Goal: Information Seeking & Learning: Learn about a topic

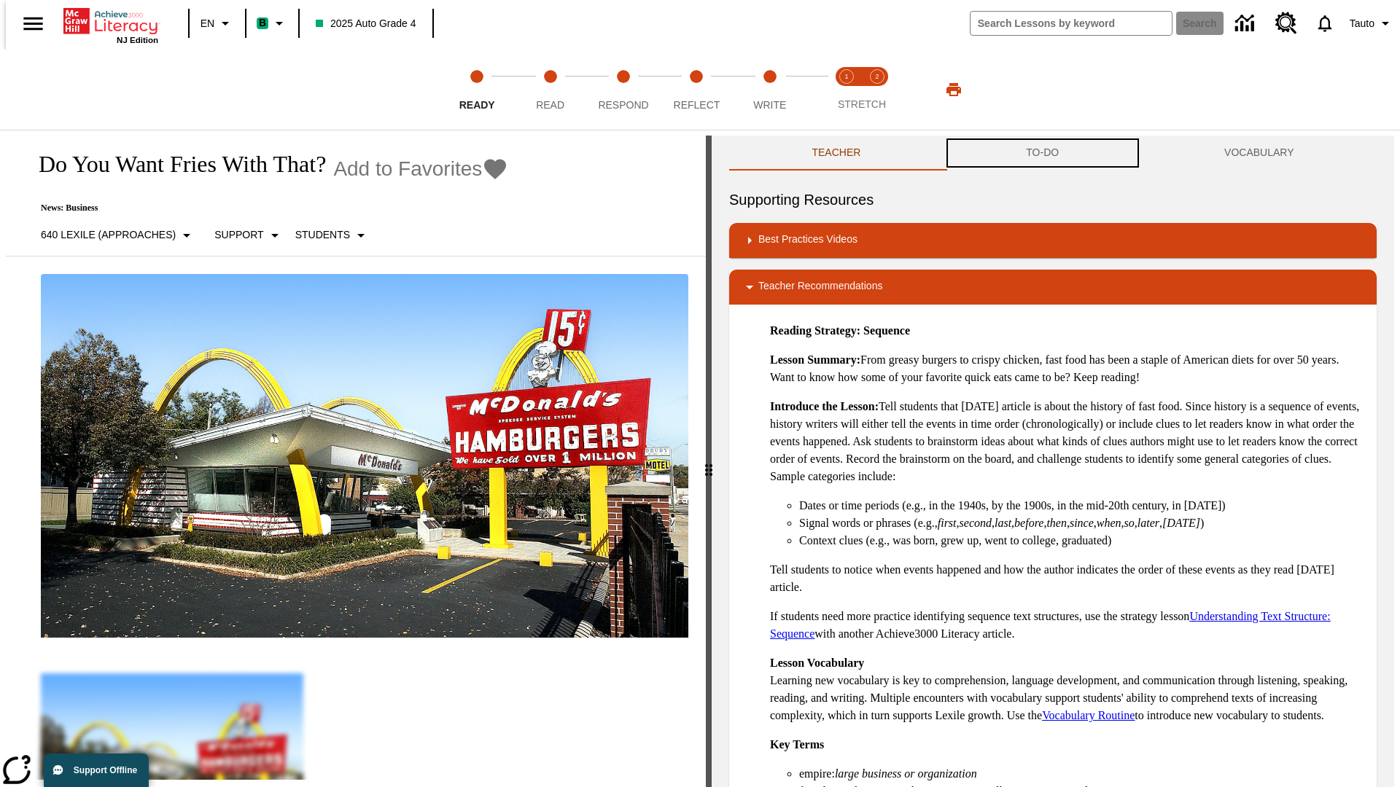
click at [1042, 153] on button "TO-DO" at bounding box center [1042, 153] width 198 height 35
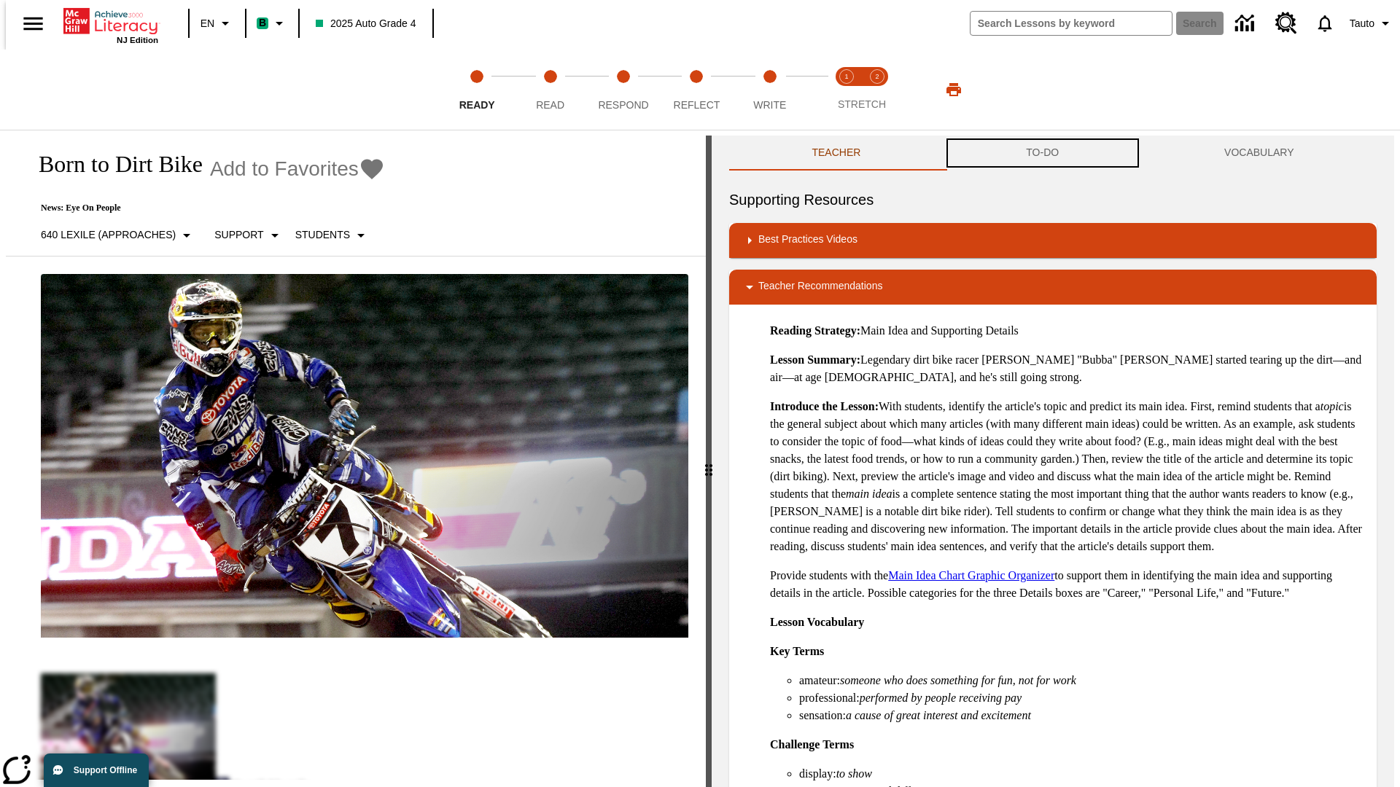
click at [1042, 153] on button "TO-DO" at bounding box center [1042, 153] width 198 height 35
